Goal: Task Accomplishment & Management: Manage account settings

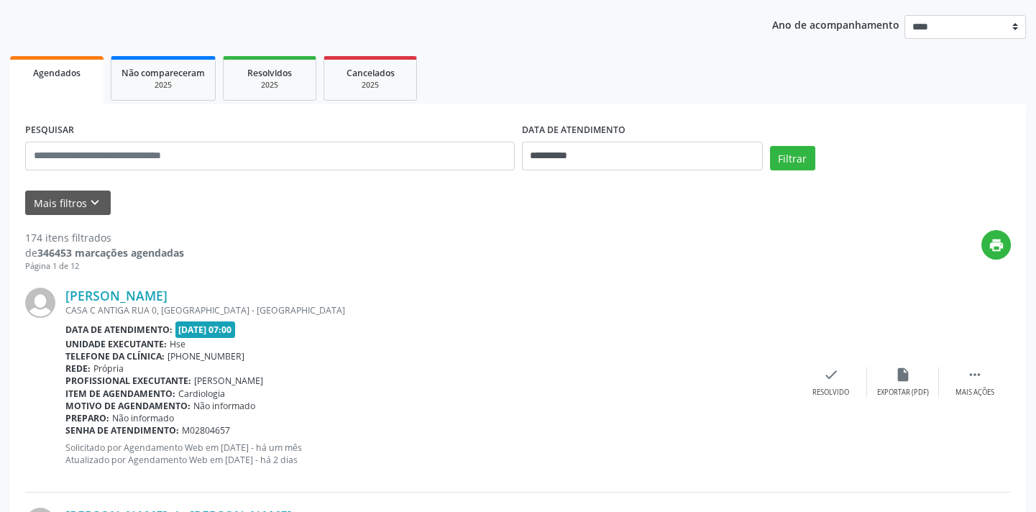
scroll to position [65, 0]
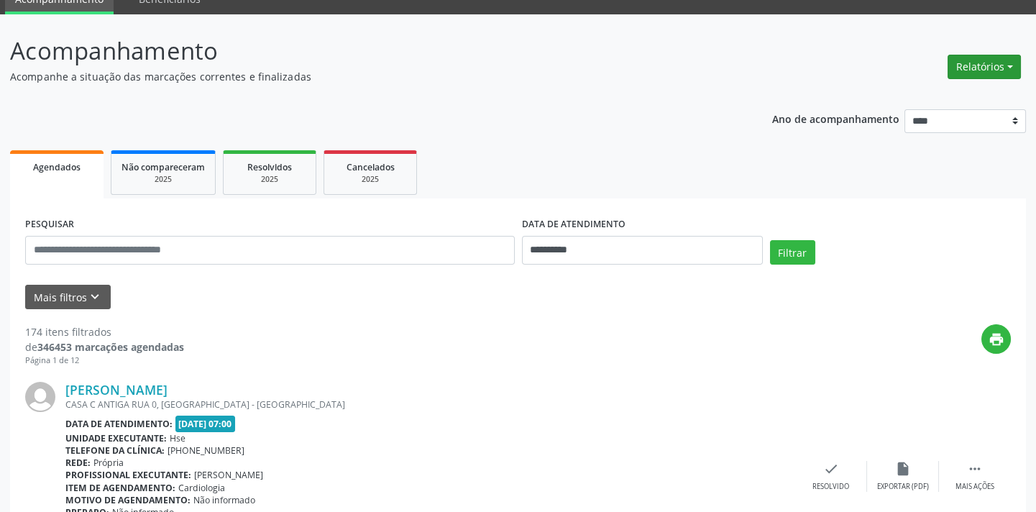
click at [1006, 61] on button "Relatórios" at bounding box center [983, 67] width 73 height 24
click at [952, 93] on link "Agendamentos" at bounding box center [943, 97] width 155 height 20
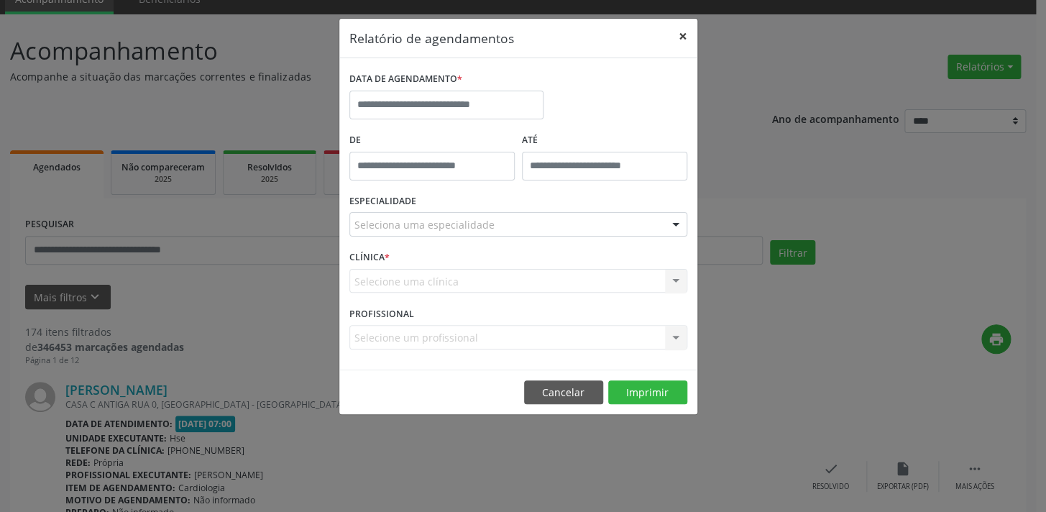
click at [683, 33] on button "×" at bounding box center [682, 36] width 29 height 35
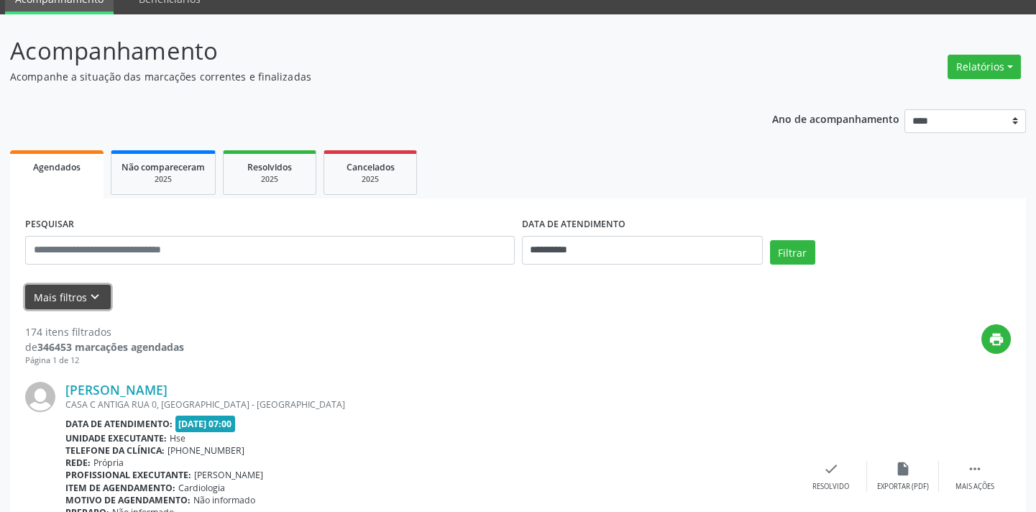
click at [81, 293] on button "Mais filtros keyboard_arrow_down" at bounding box center [68, 297] width 86 height 25
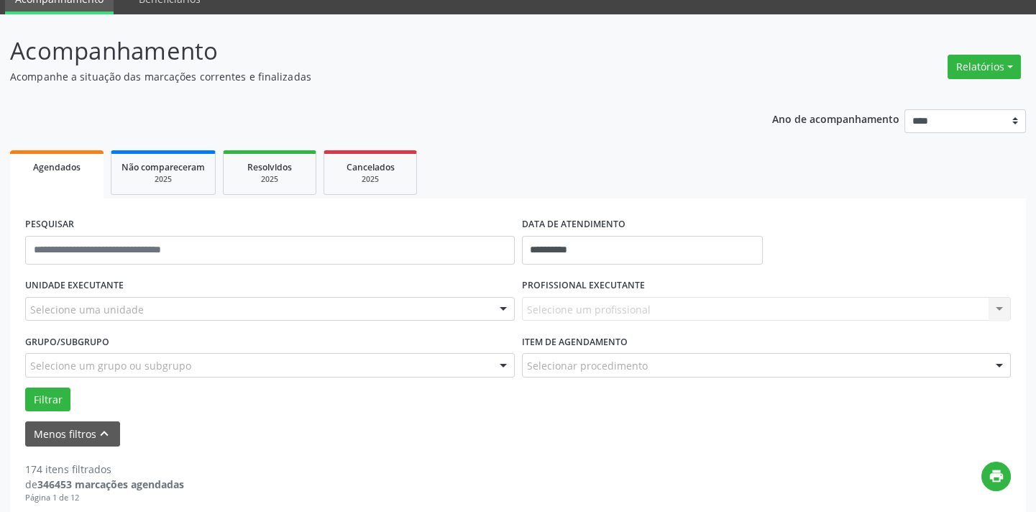
click at [101, 290] on label "UNIDADE EXECUTANTE" at bounding box center [74, 286] width 98 height 22
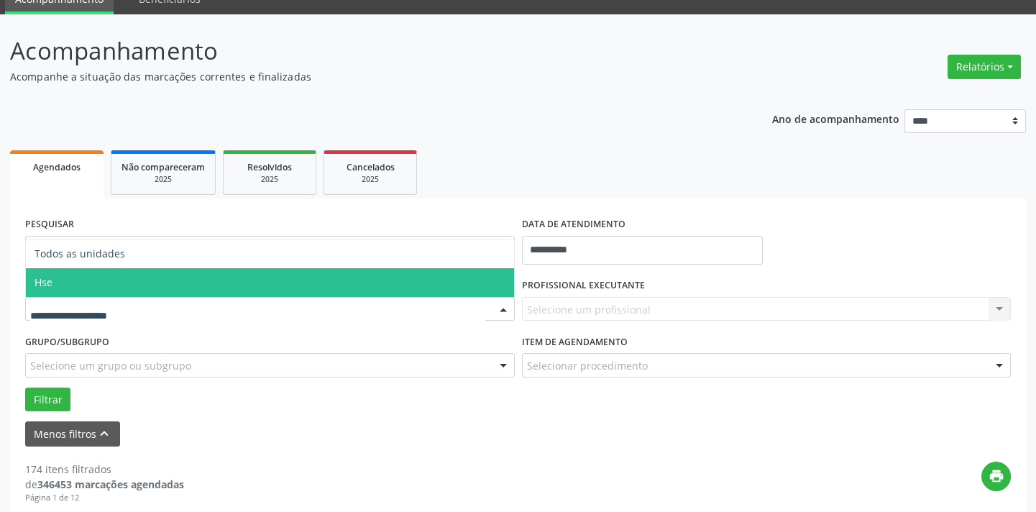
click at [86, 277] on span "Hse" at bounding box center [270, 282] width 488 height 29
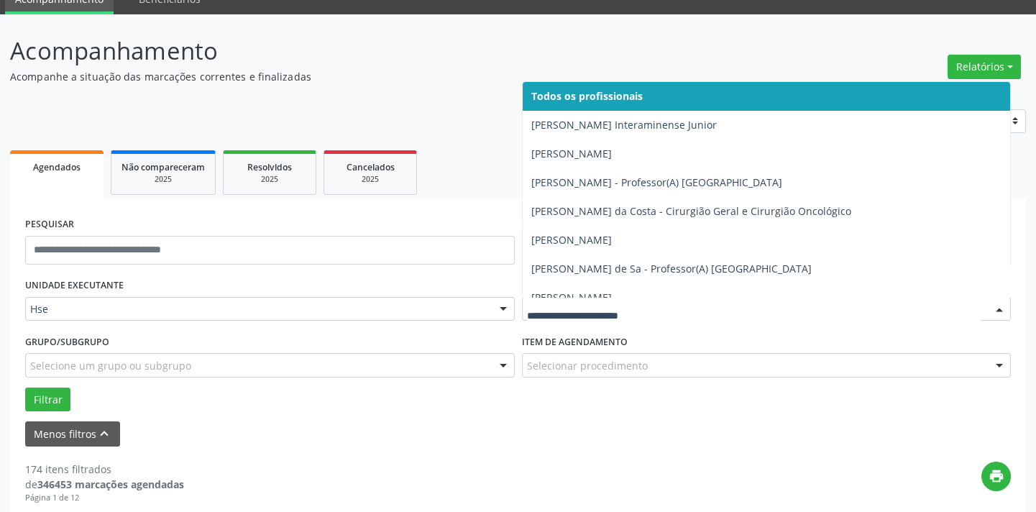
click at [576, 298] on div at bounding box center [767, 309] width 490 height 24
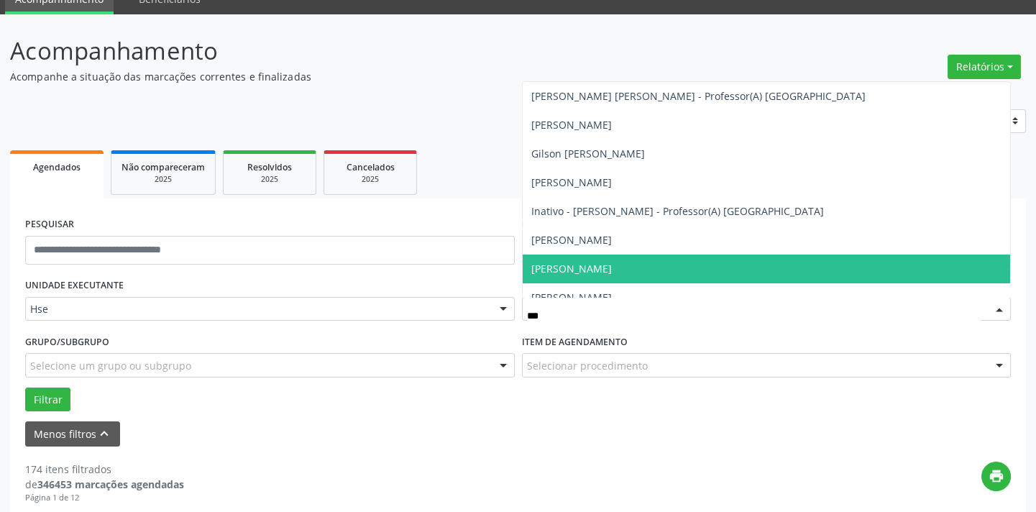
type input "****"
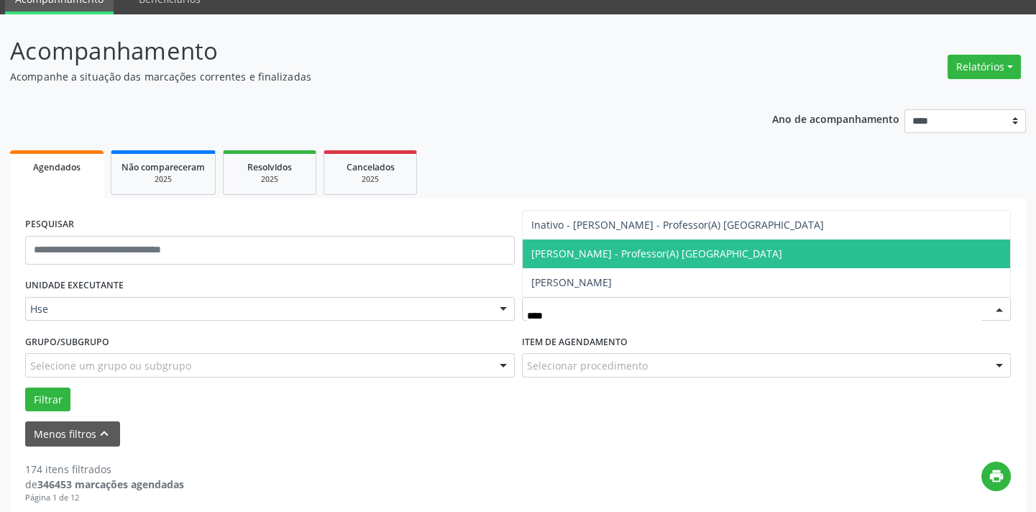
click at [656, 249] on span "[PERSON_NAME] - Professor(A) [GEOGRAPHIC_DATA]" at bounding box center [656, 254] width 251 height 14
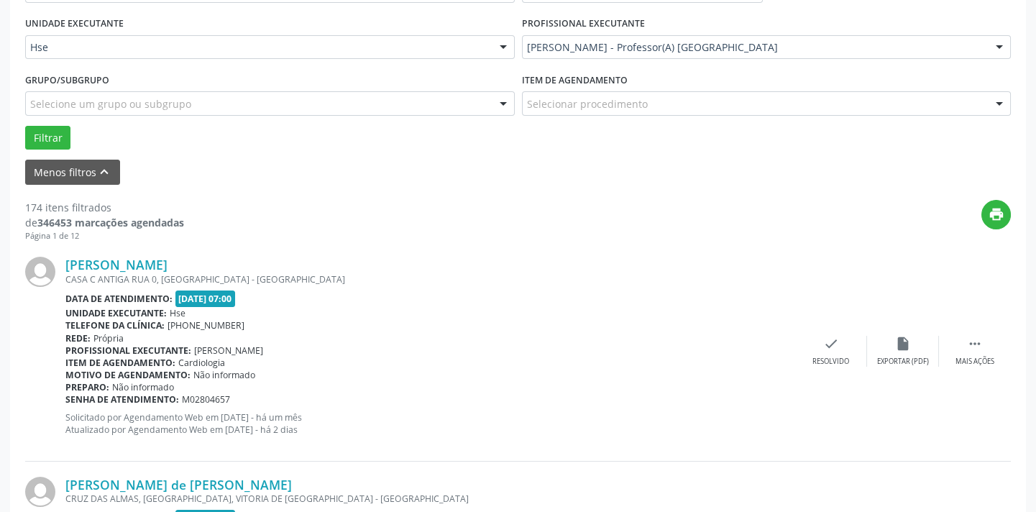
scroll to position [261, 0]
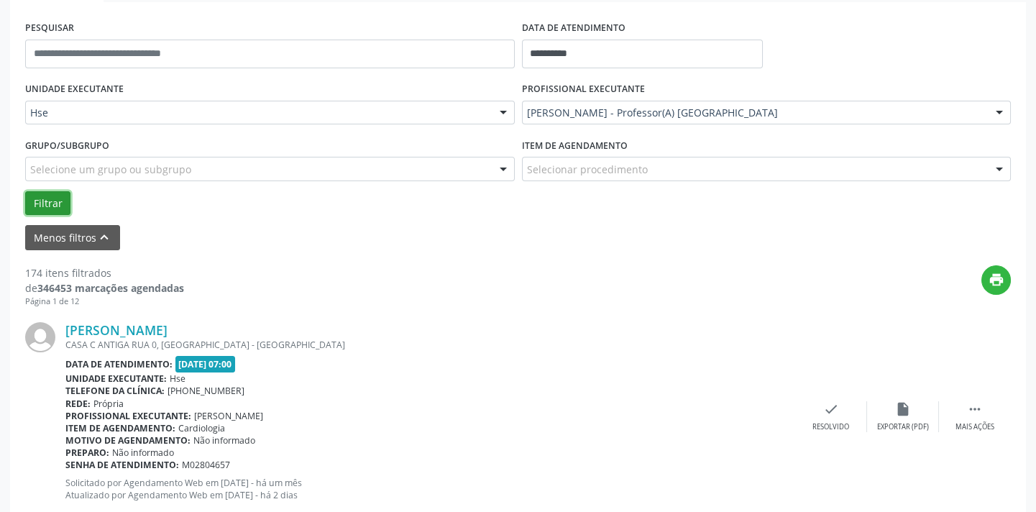
click at [48, 199] on button "Filtrar" at bounding box center [47, 203] width 45 height 24
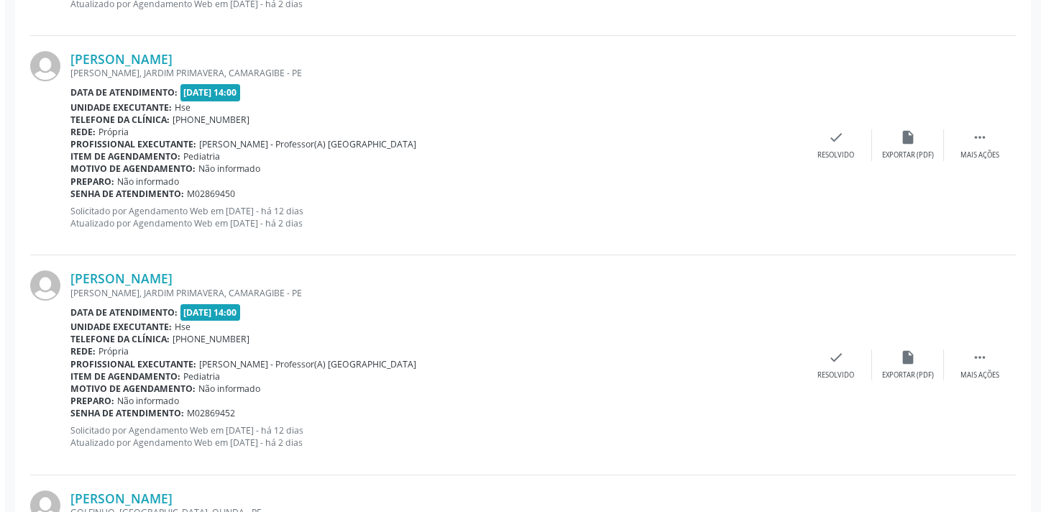
scroll to position [784, 0]
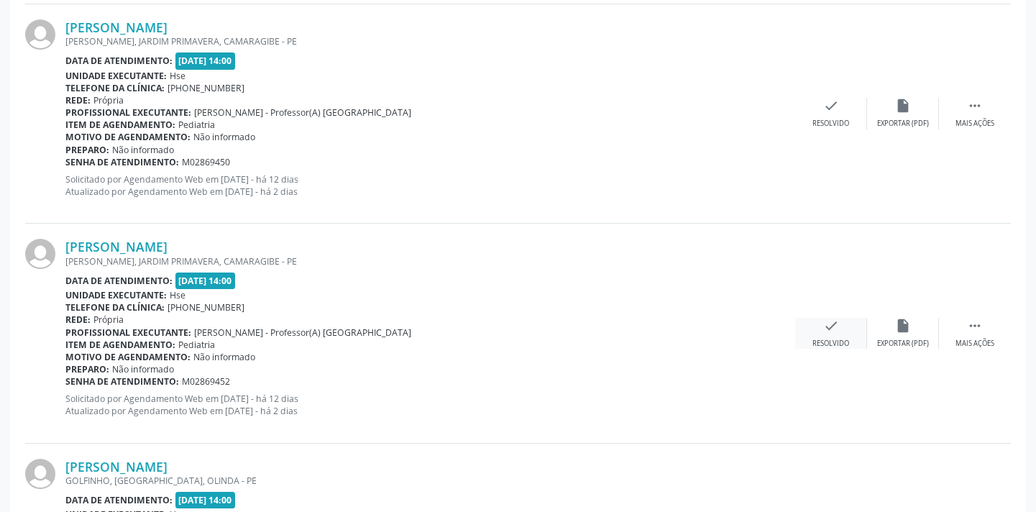
click at [832, 326] on icon "check" at bounding box center [831, 326] width 16 height 16
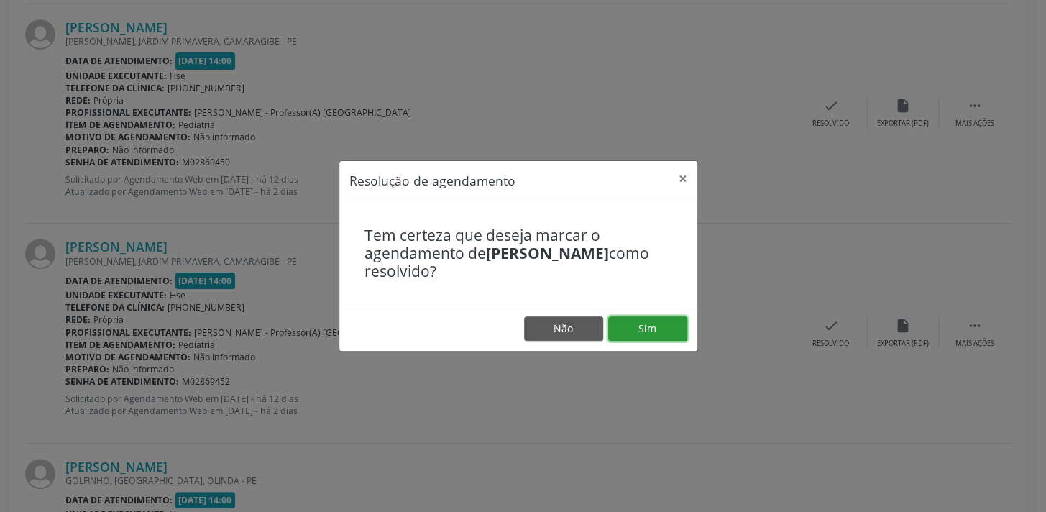
click at [654, 326] on button "Sim" at bounding box center [647, 328] width 79 height 24
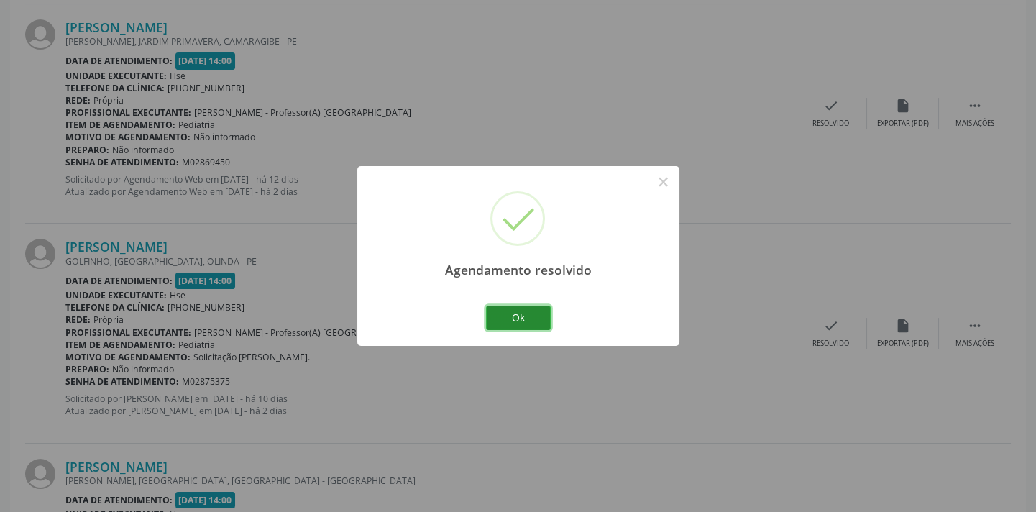
click at [523, 313] on button "Ok" at bounding box center [518, 317] width 65 height 24
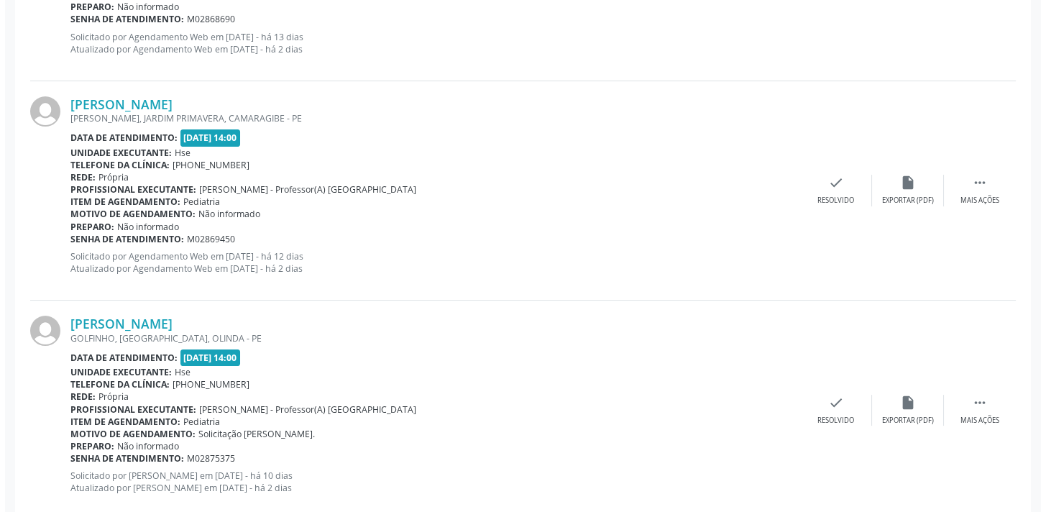
scroll to position [719, 0]
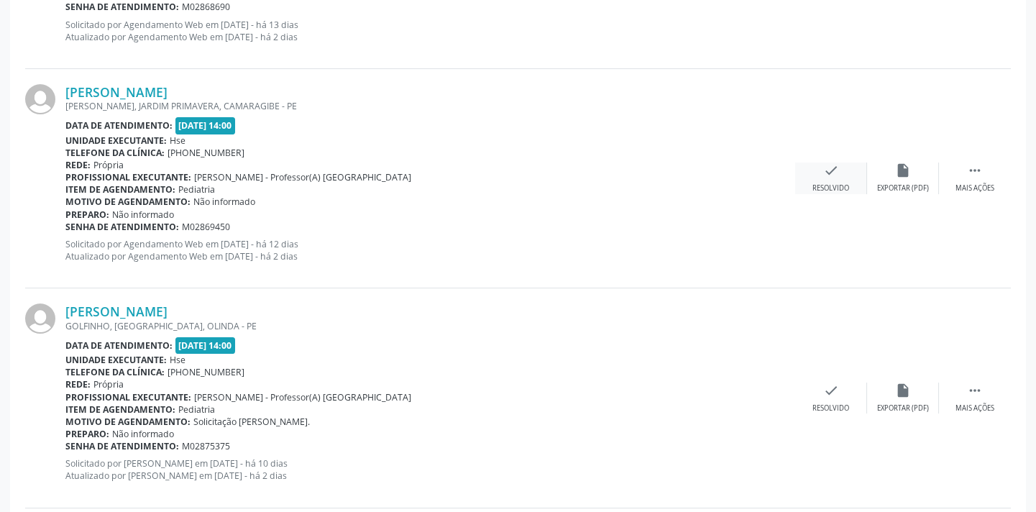
click at [832, 177] on div "check Resolvido" at bounding box center [831, 177] width 72 height 31
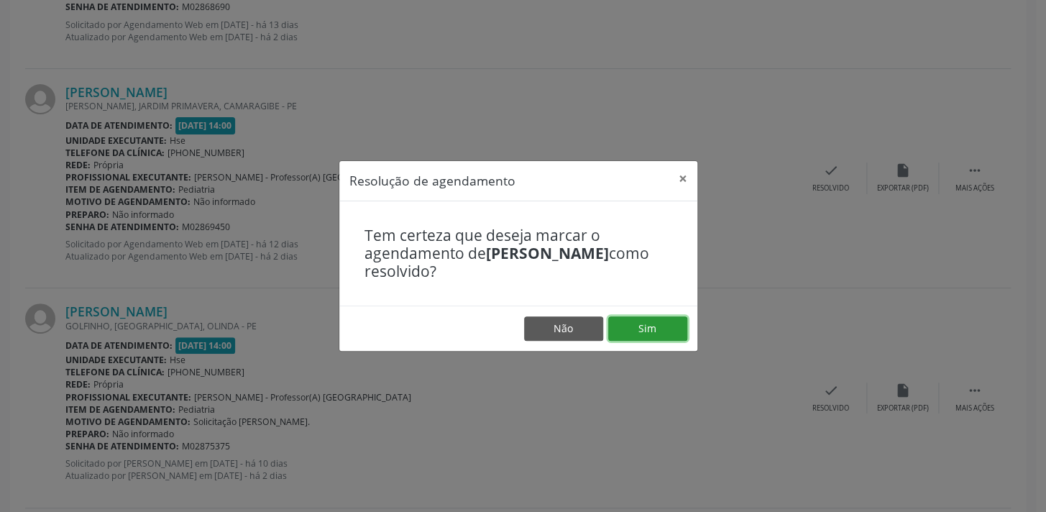
click at [653, 323] on button "Sim" at bounding box center [647, 328] width 79 height 24
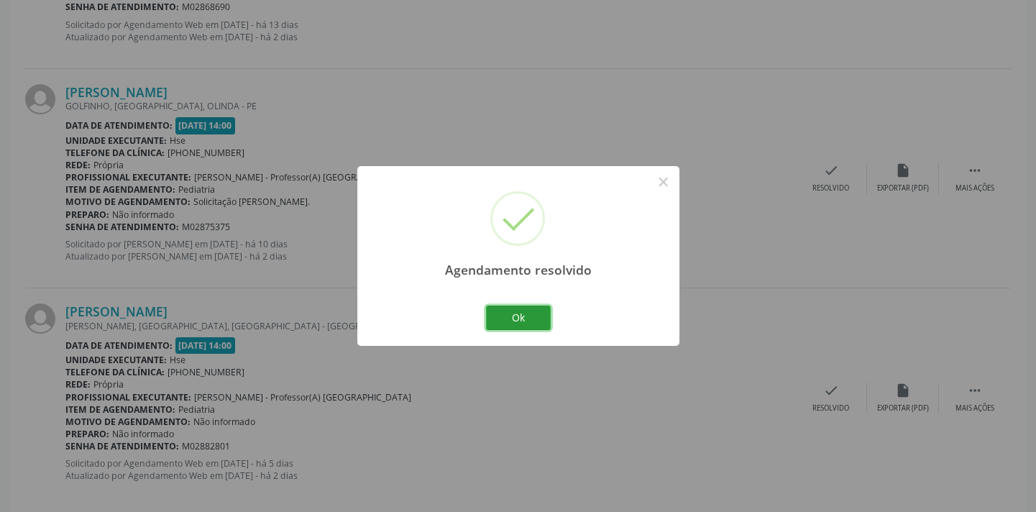
click at [517, 315] on button "Ok" at bounding box center [518, 317] width 65 height 24
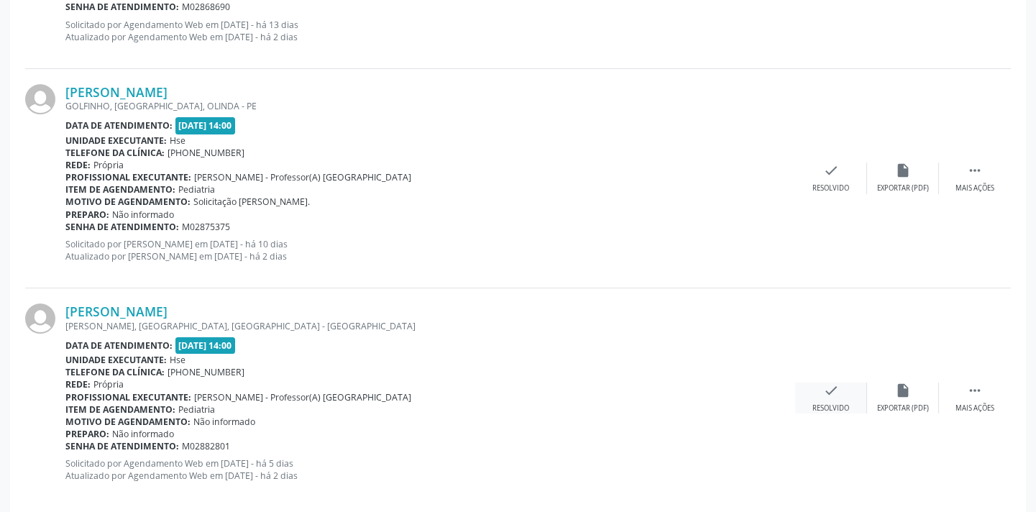
click at [827, 401] on div "check Resolvido" at bounding box center [831, 397] width 72 height 31
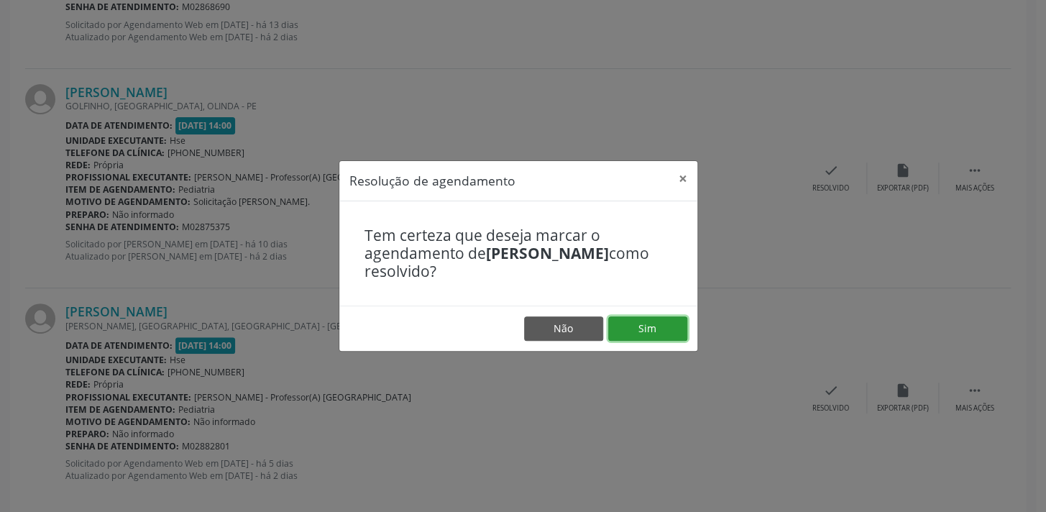
click at [639, 324] on button "Sim" at bounding box center [647, 328] width 79 height 24
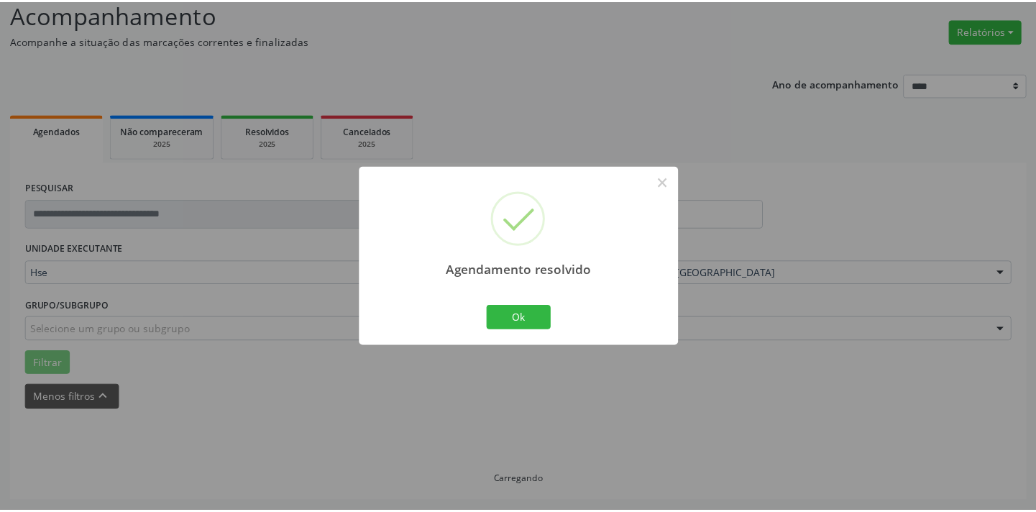
scroll to position [100, 0]
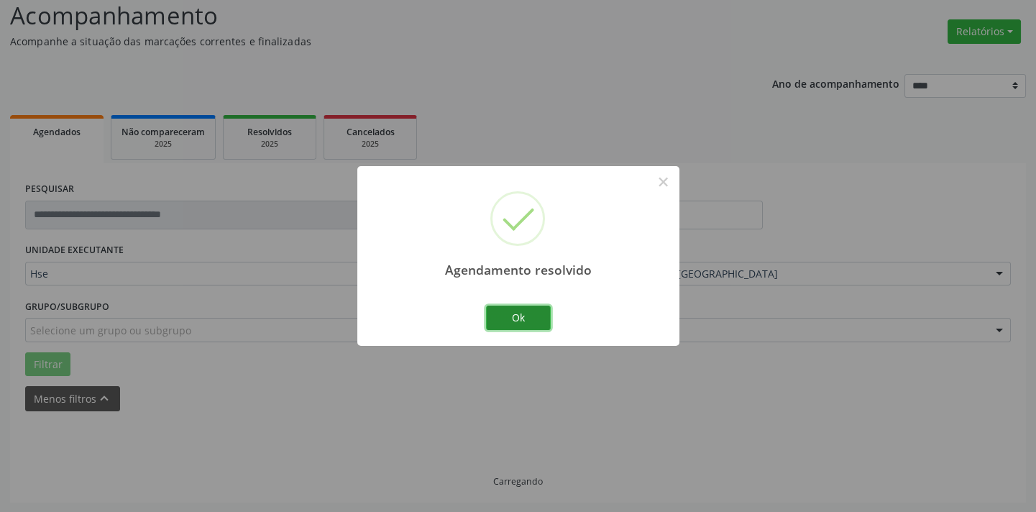
click at [523, 311] on button "Ok" at bounding box center [518, 317] width 65 height 24
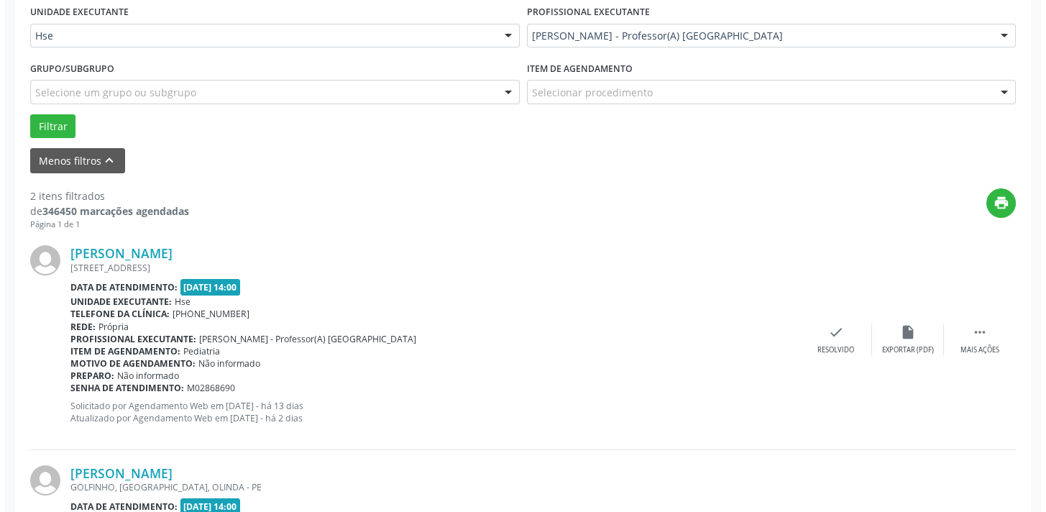
scroll to position [361, 0]
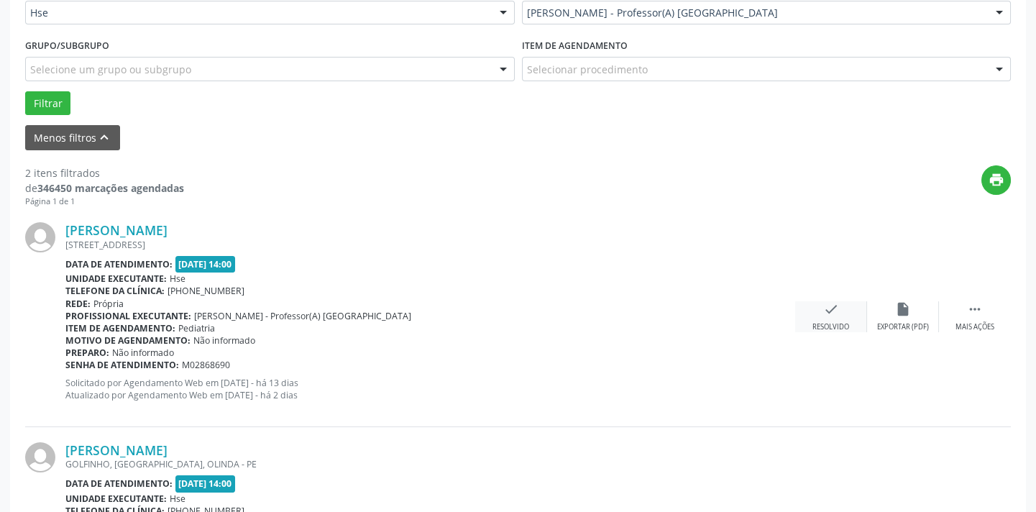
click at [819, 310] on div "check Resolvido" at bounding box center [831, 316] width 72 height 31
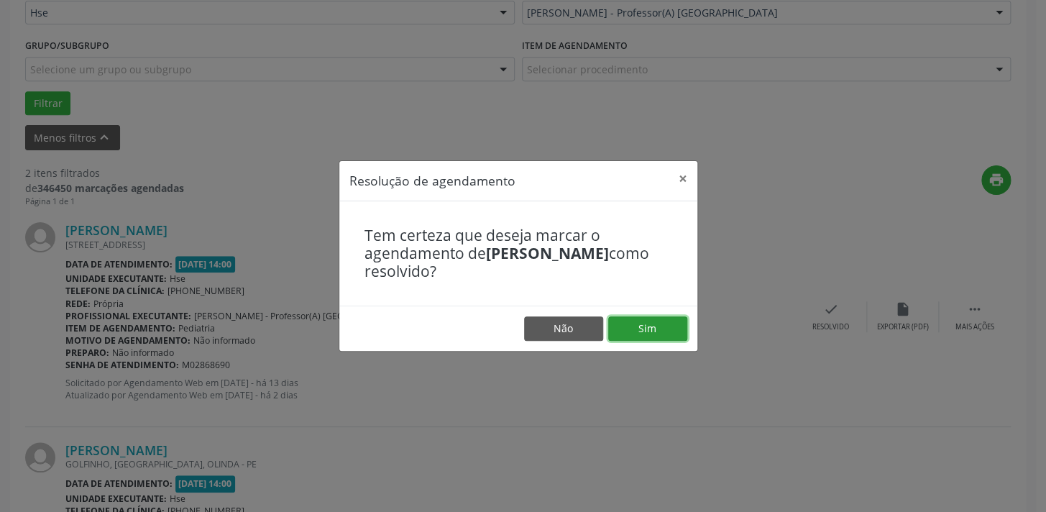
click at [647, 324] on button "Sim" at bounding box center [647, 328] width 79 height 24
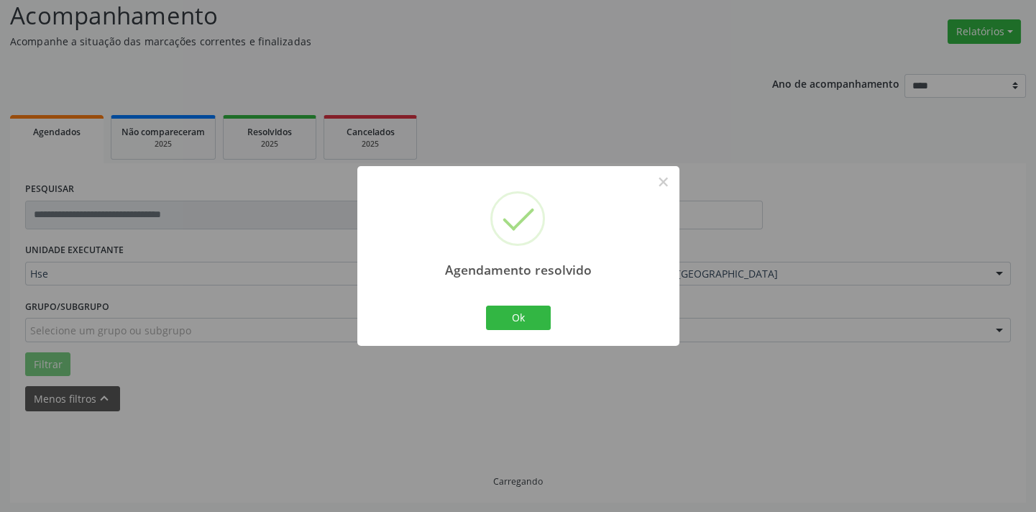
scroll to position [300, 0]
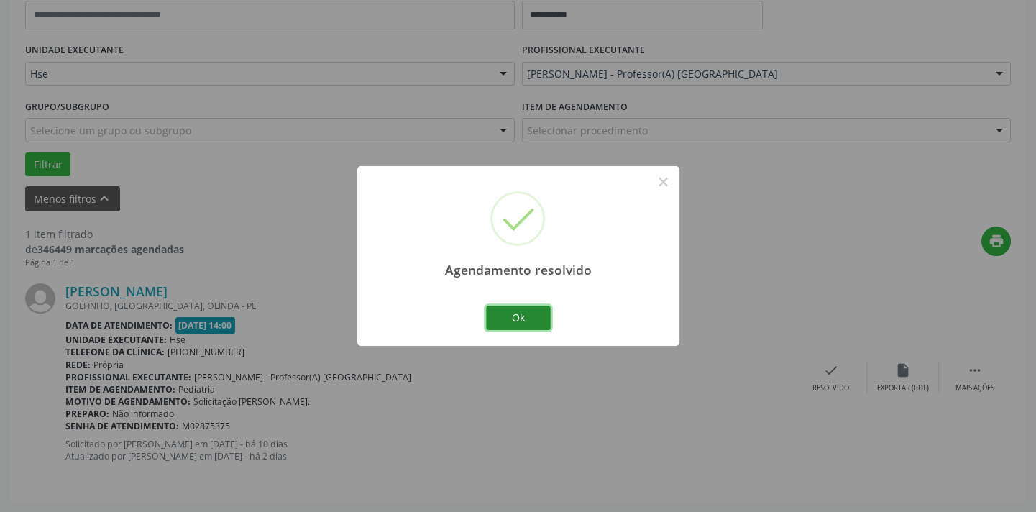
click at [522, 317] on button "Ok" at bounding box center [518, 317] width 65 height 24
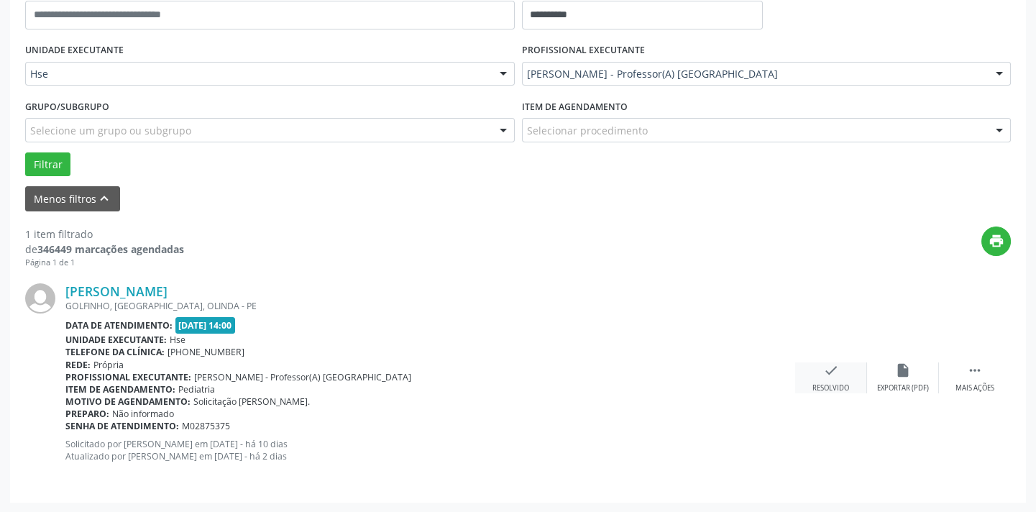
click at [830, 373] on icon "check" at bounding box center [831, 370] width 16 height 16
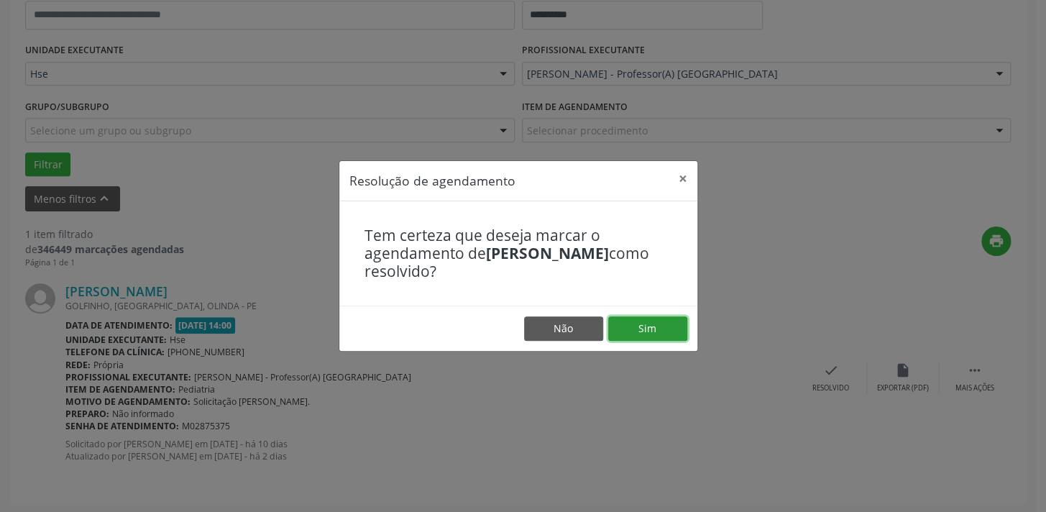
click at [653, 326] on button "Sim" at bounding box center [647, 328] width 79 height 24
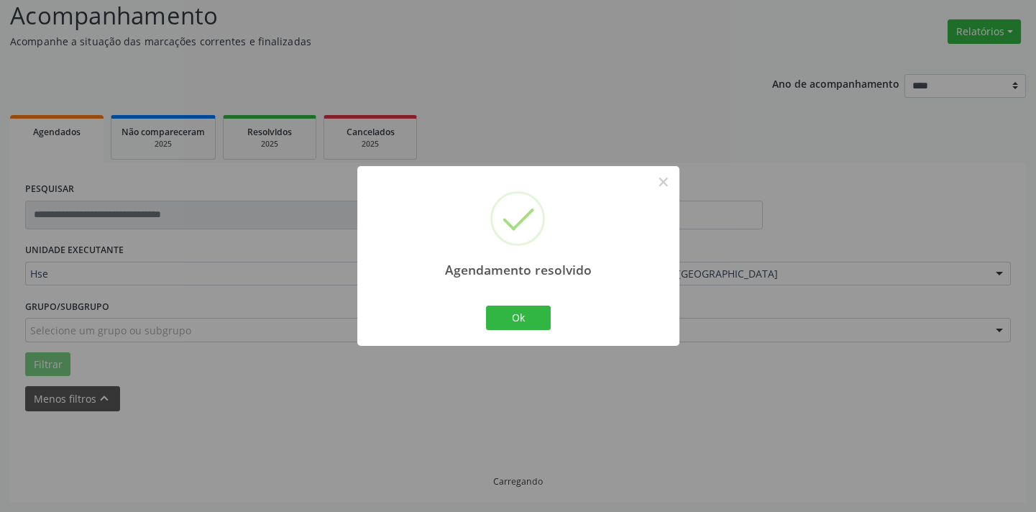
scroll to position [68, 0]
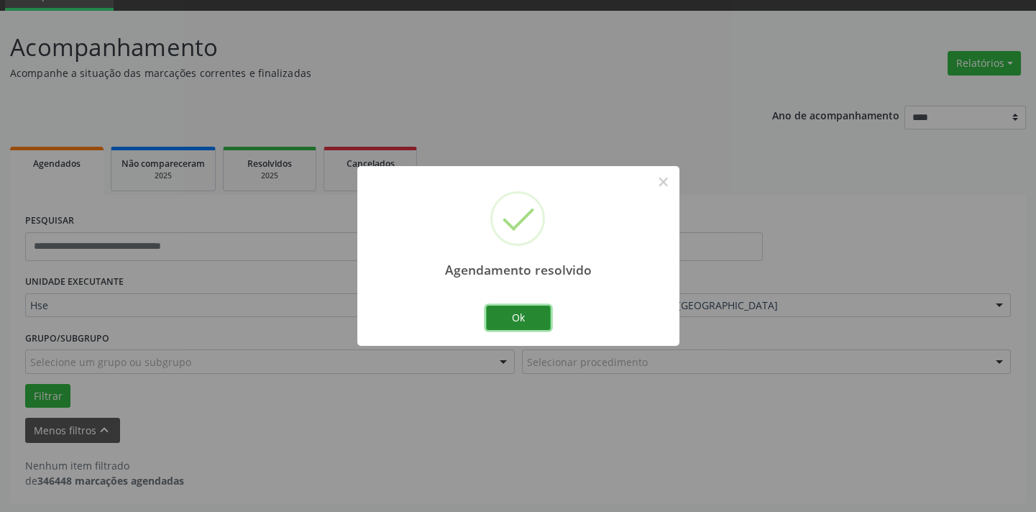
click at [522, 311] on button "Ok" at bounding box center [518, 317] width 65 height 24
